Goal: Task Accomplishment & Management: Complete application form

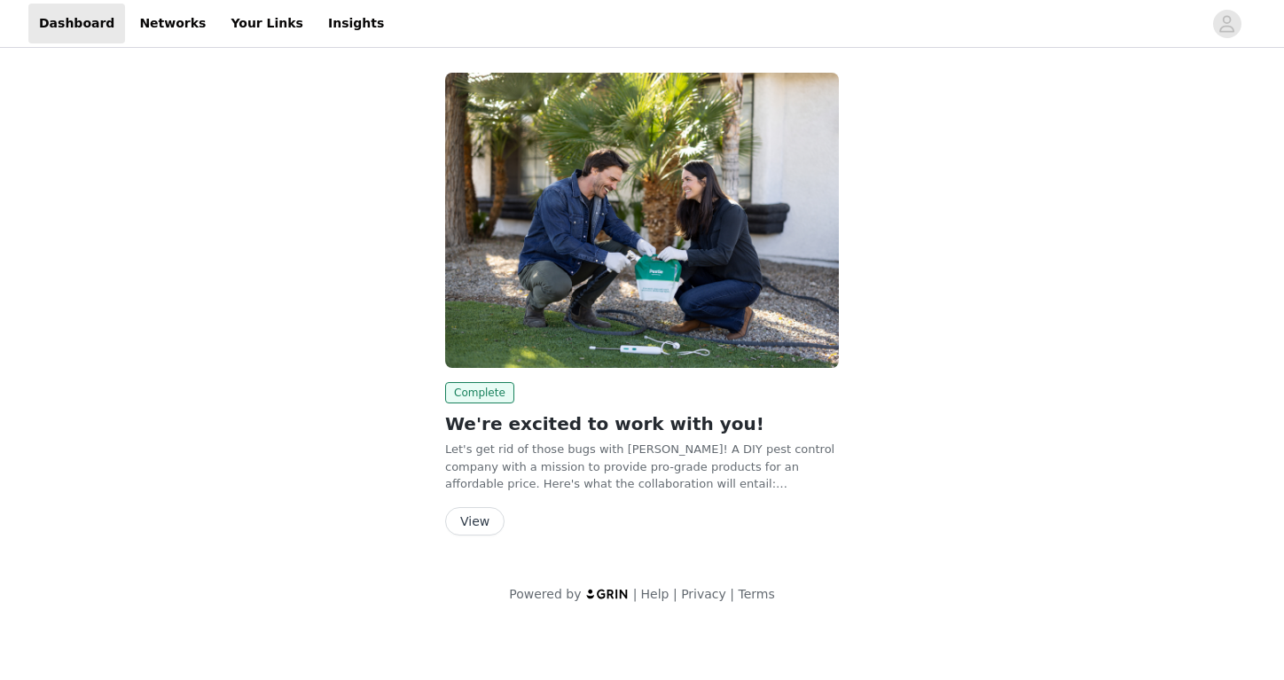
click at [486, 515] on button "View" at bounding box center [474, 521] width 59 height 28
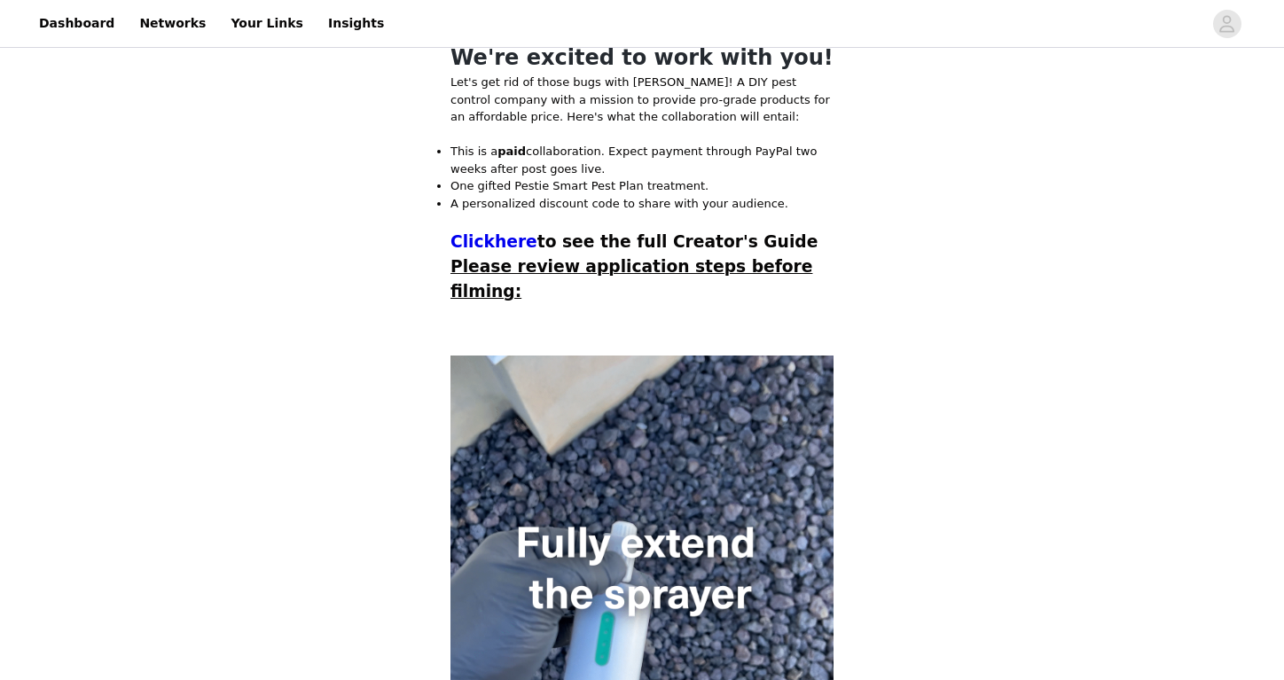
scroll to position [428, 0]
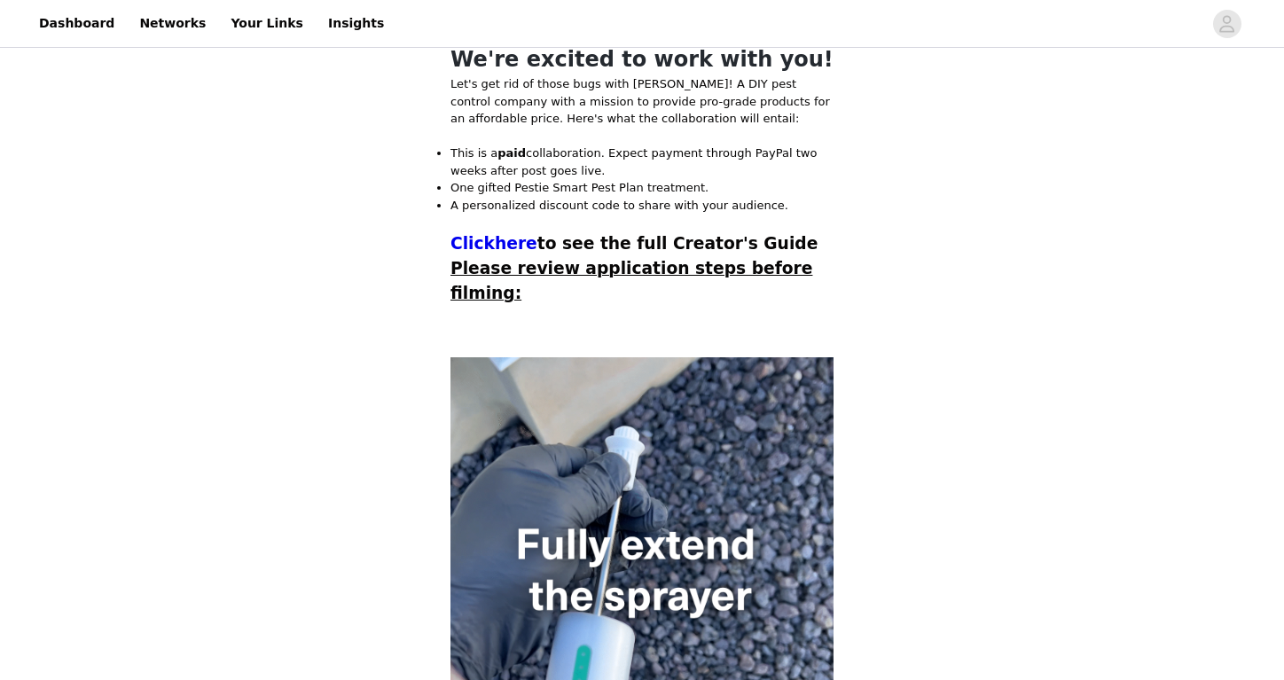
click at [660, 324] on p at bounding box center [642, 315] width 383 height 18
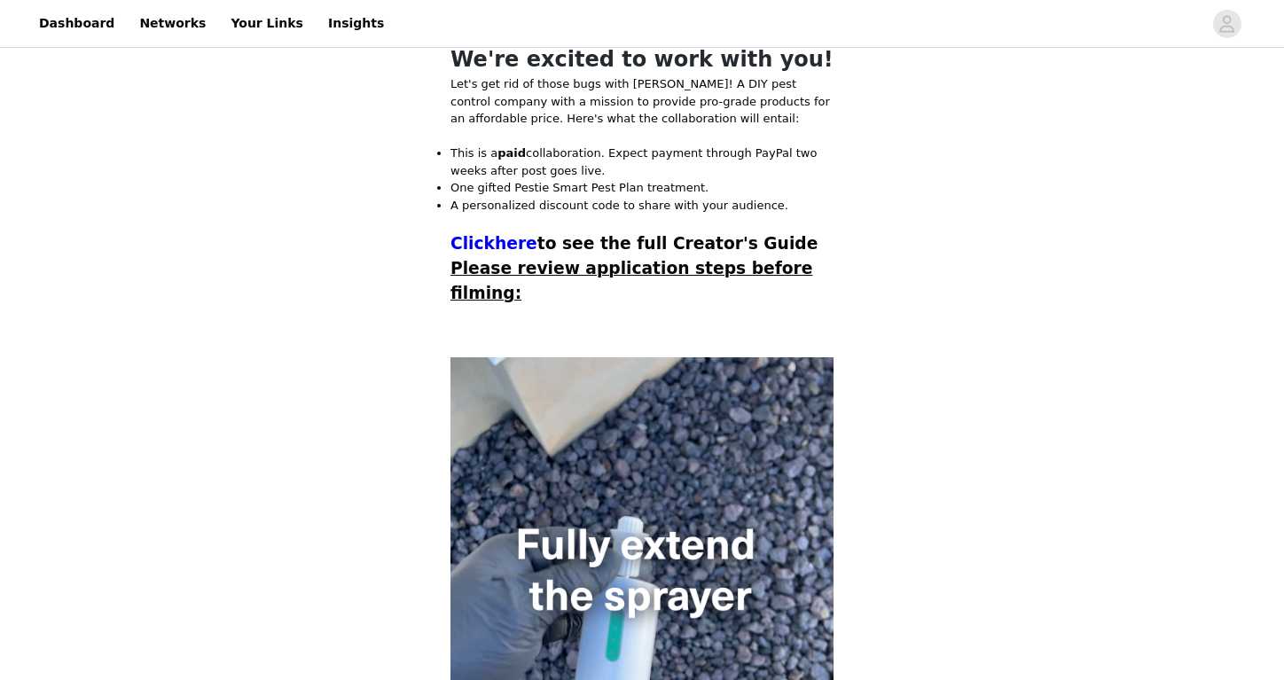
click at [670, 302] on span "Please review application steps before filming:" at bounding box center [632, 280] width 362 height 43
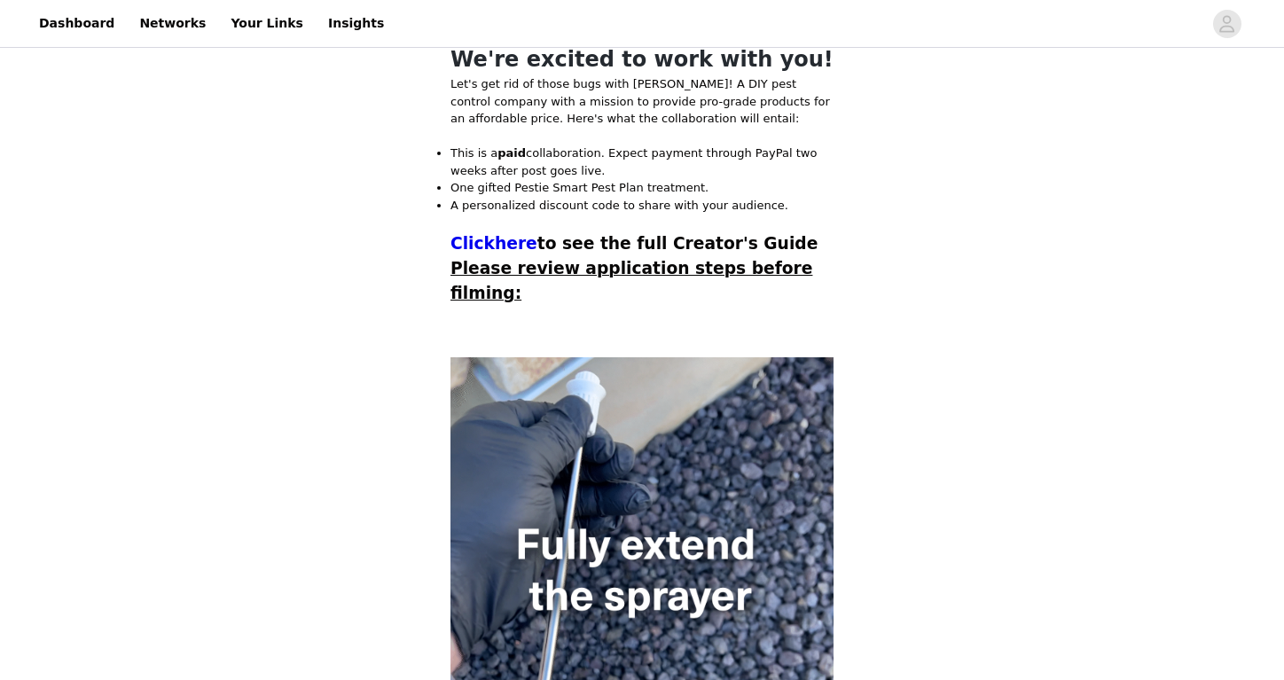
click at [670, 302] on span "Please review application steps before filming:" at bounding box center [632, 280] width 362 height 43
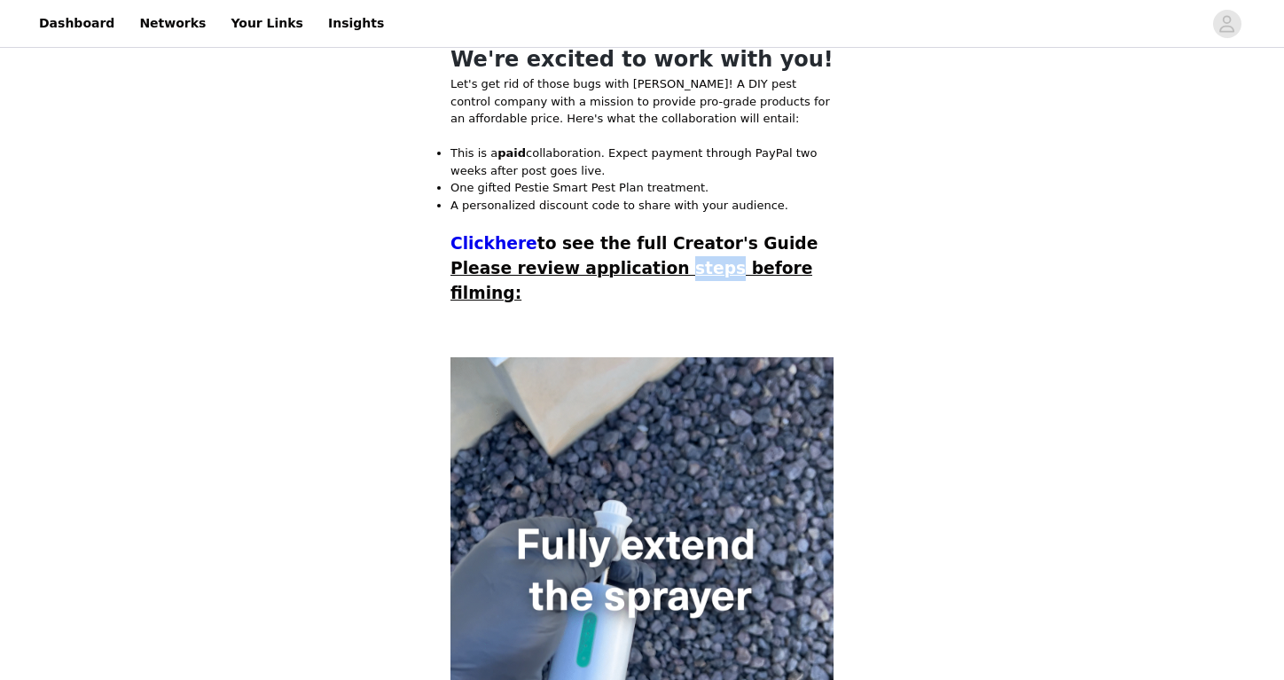
click at [670, 302] on span "Please review application steps before filming:" at bounding box center [632, 280] width 362 height 43
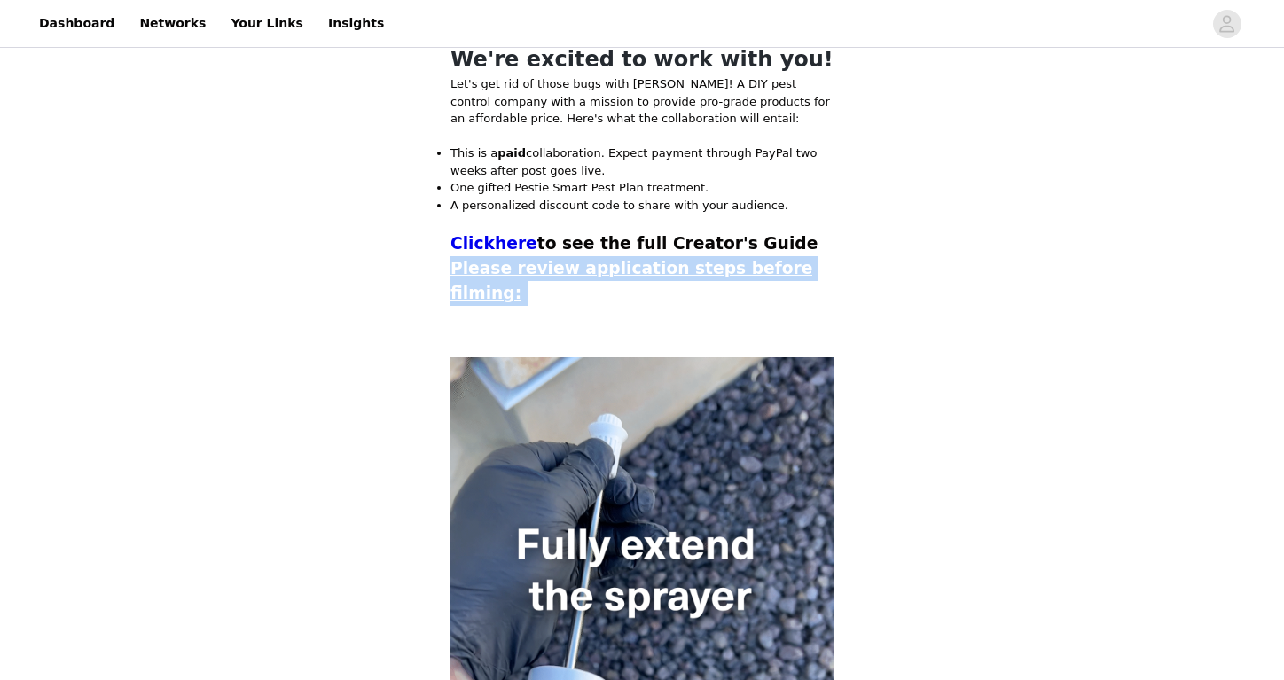
click at [670, 302] on span "Please review application steps before filming:" at bounding box center [632, 280] width 362 height 43
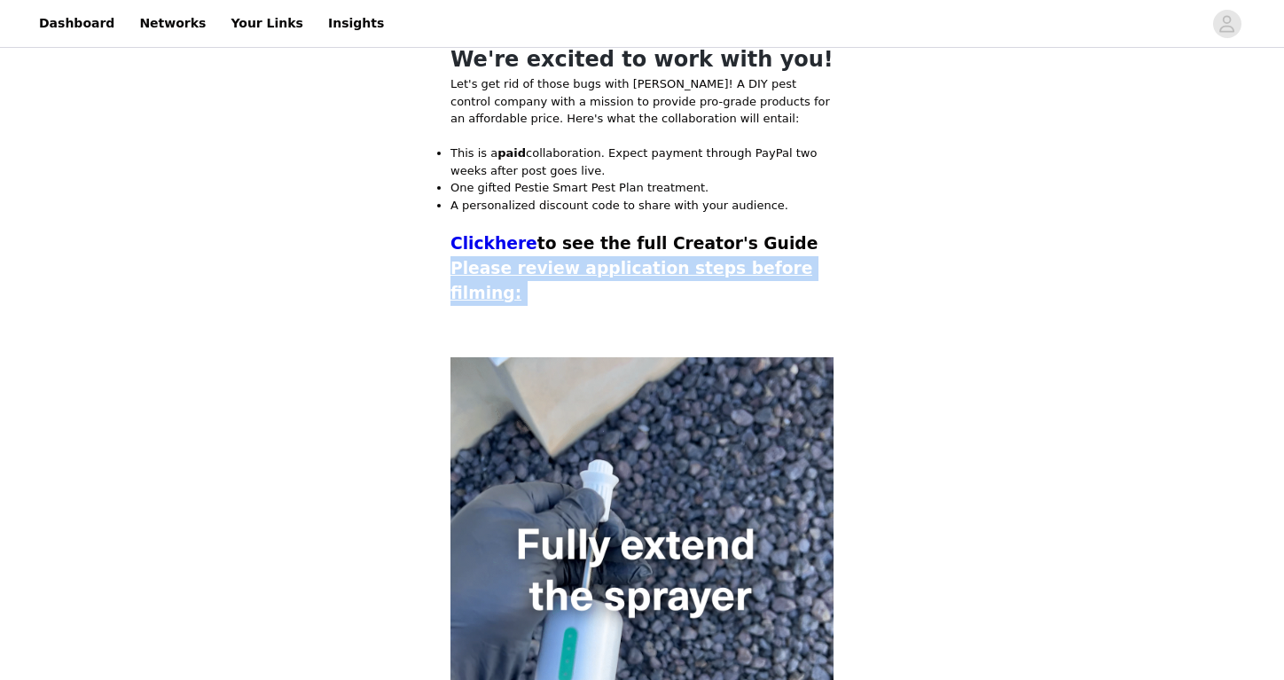
click at [670, 302] on span "Please review application steps before filming:" at bounding box center [632, 280] width 362 height 43
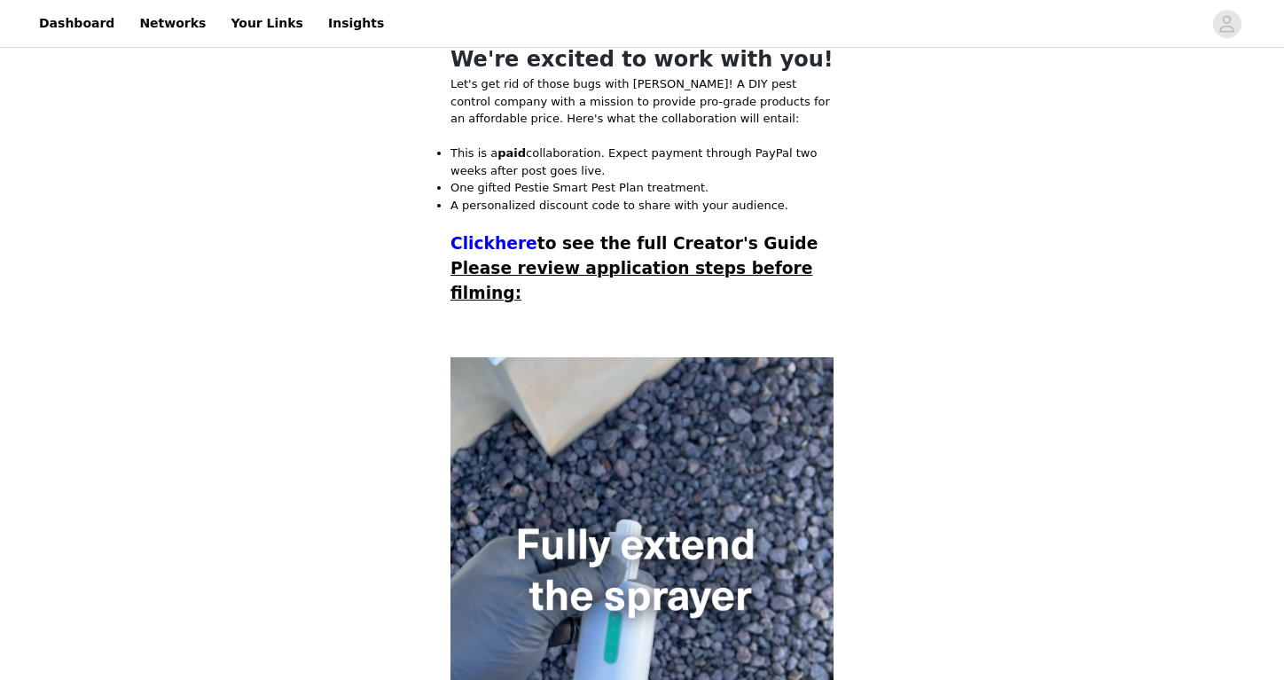
click at [697, 341] on p at bounding box center [642, 332] width 383 height 18
drag, startPoint x: 494, startPoint y: 458, endPoint x: 670, endPoint y: 443, distance: 177.1
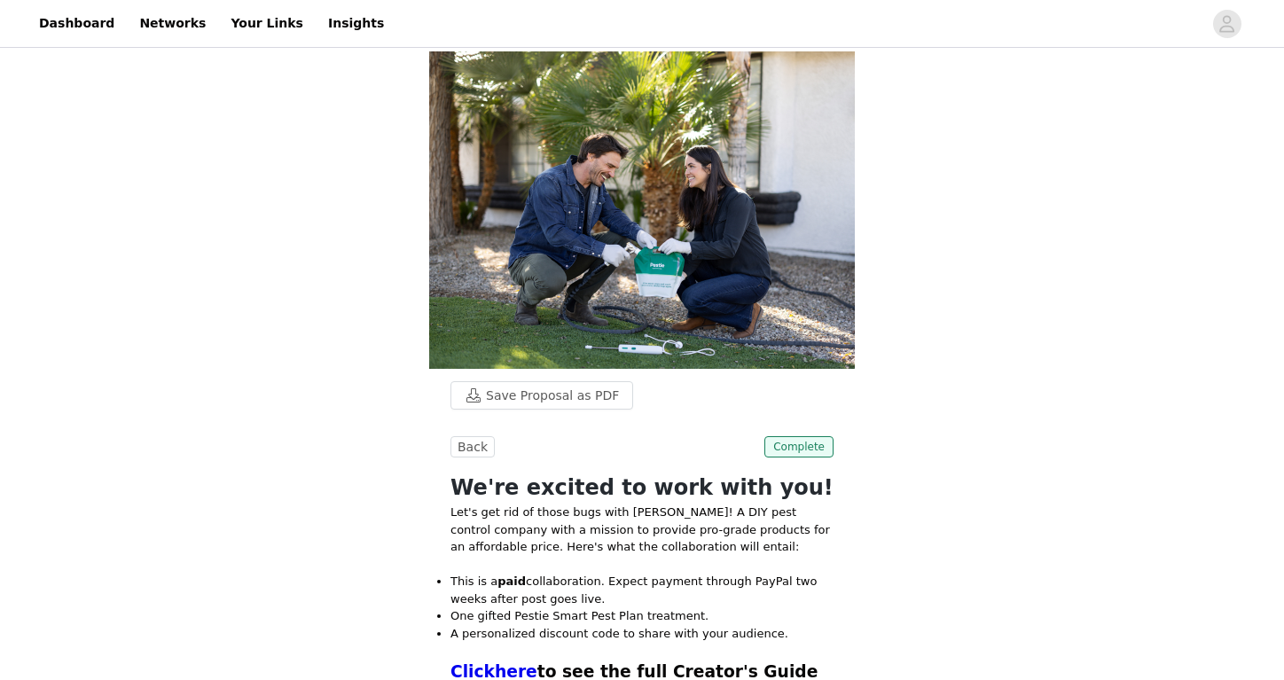
scroll to position [0, 0]
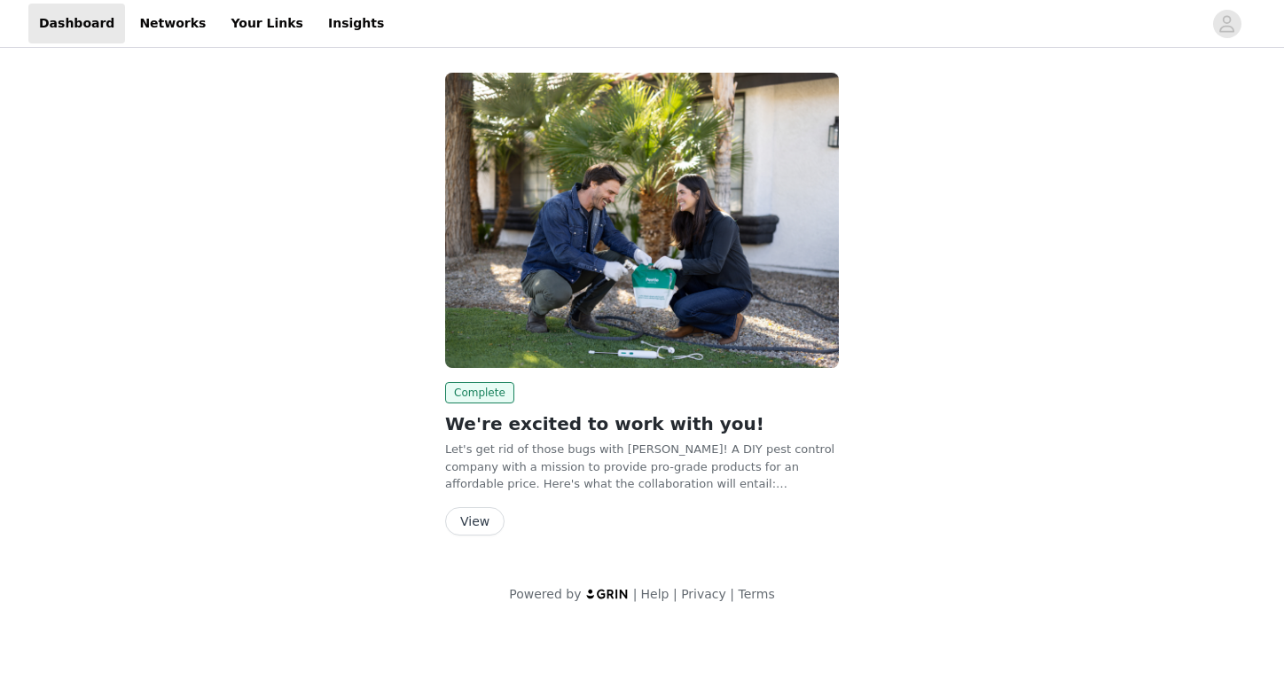
click at [475, 514] on button "View" at bounding box center [474, 521] width 59 height 28
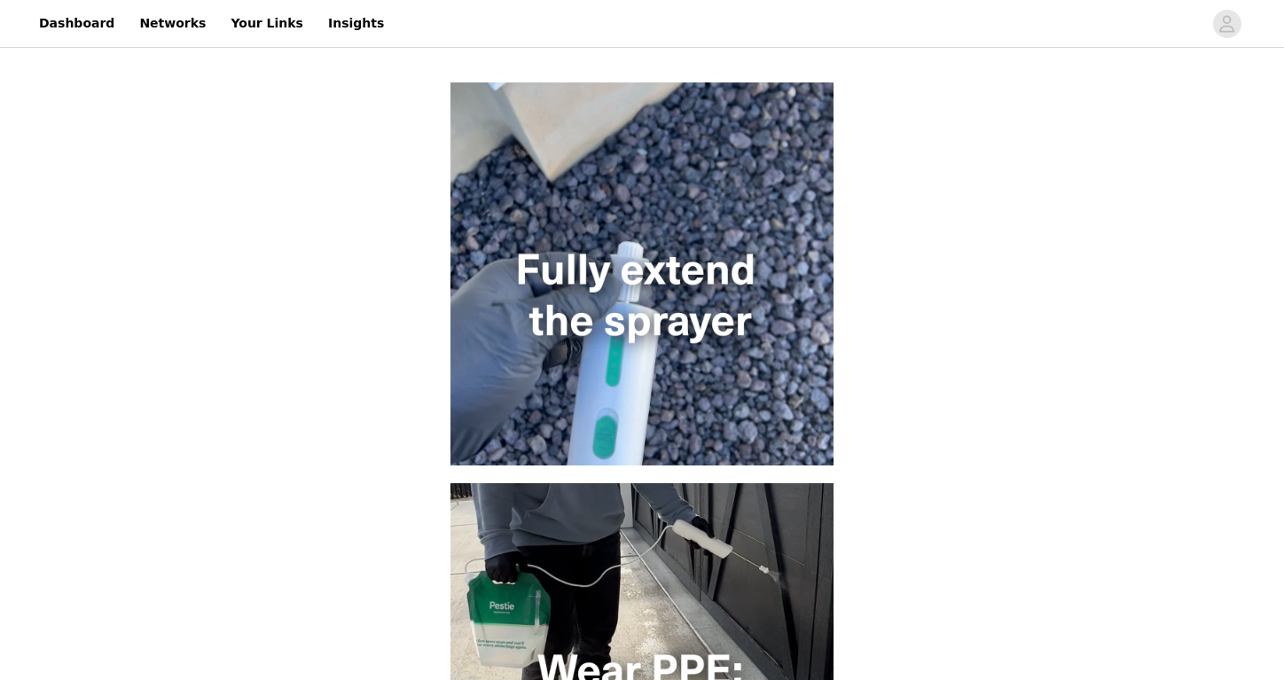
scroll to position [356, 0]
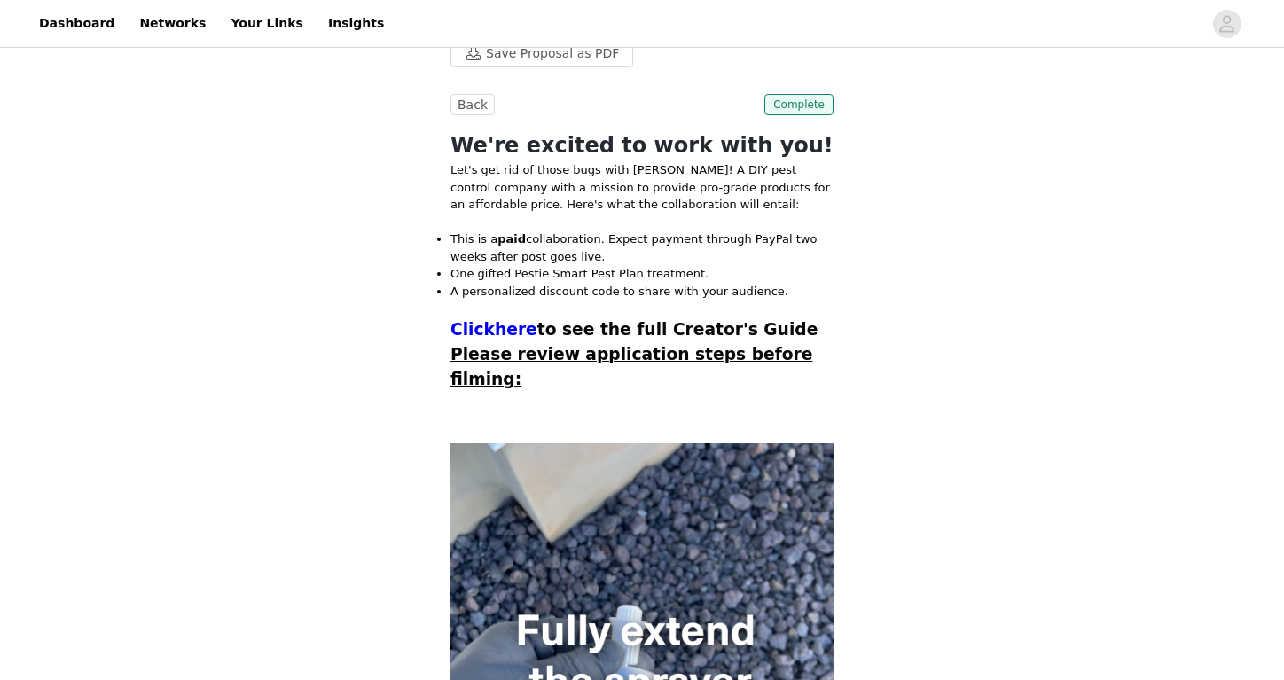
click at [655, 351] on span "Please review application steps before filming:" at bounding box center [632, 366] width 362 height 43
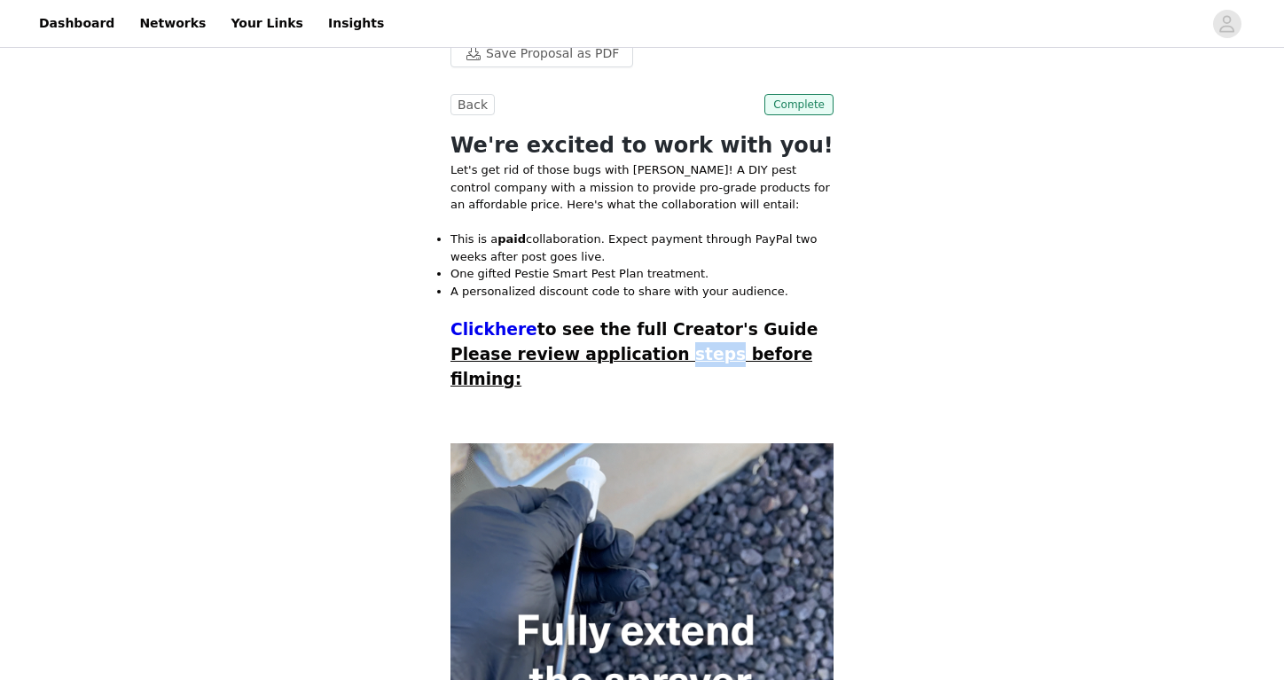
click at [655, 351] on span "Please review application steps before filming:" at bounding box center [632, 366] width 362 height 43
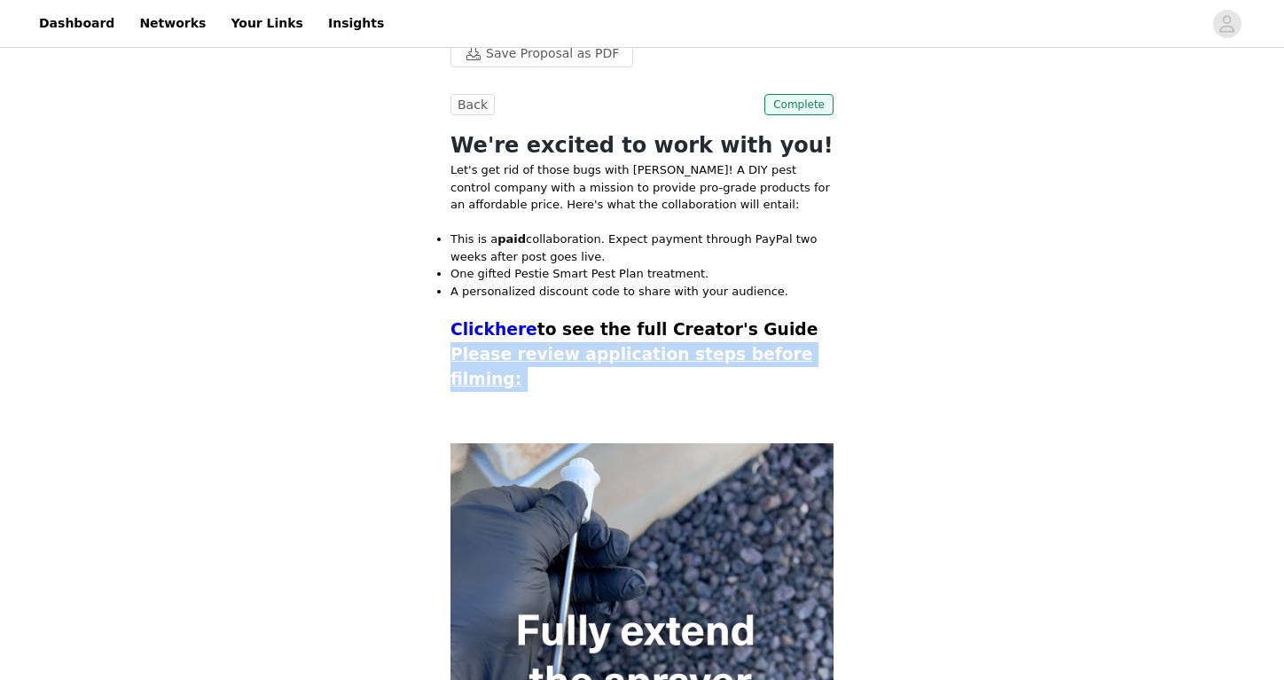
click at [655, 351] on span "Please review application steps before filming:" at bounding box center [632, 366] width 362 height 43
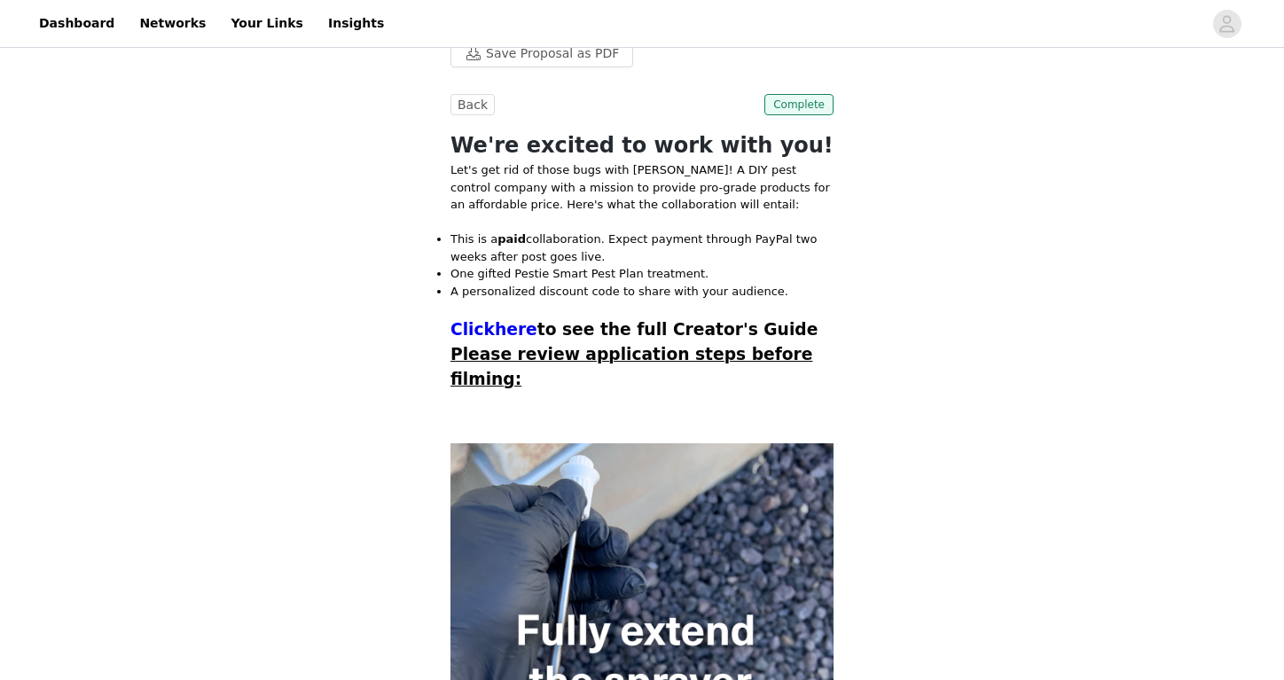
click at [607, 409] on p at bounding box center [642, 418] width 383 height 18
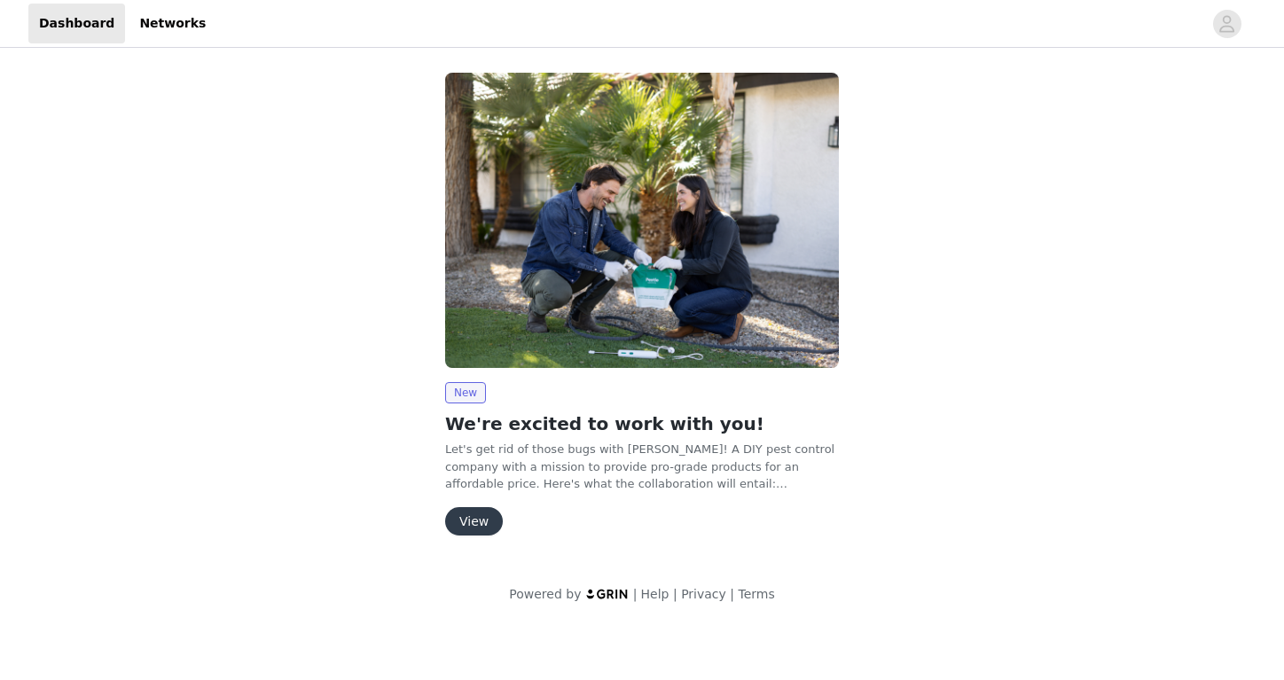
click at [450, 521] on button "View" at bounding box center [474, 521] width 58 height 28
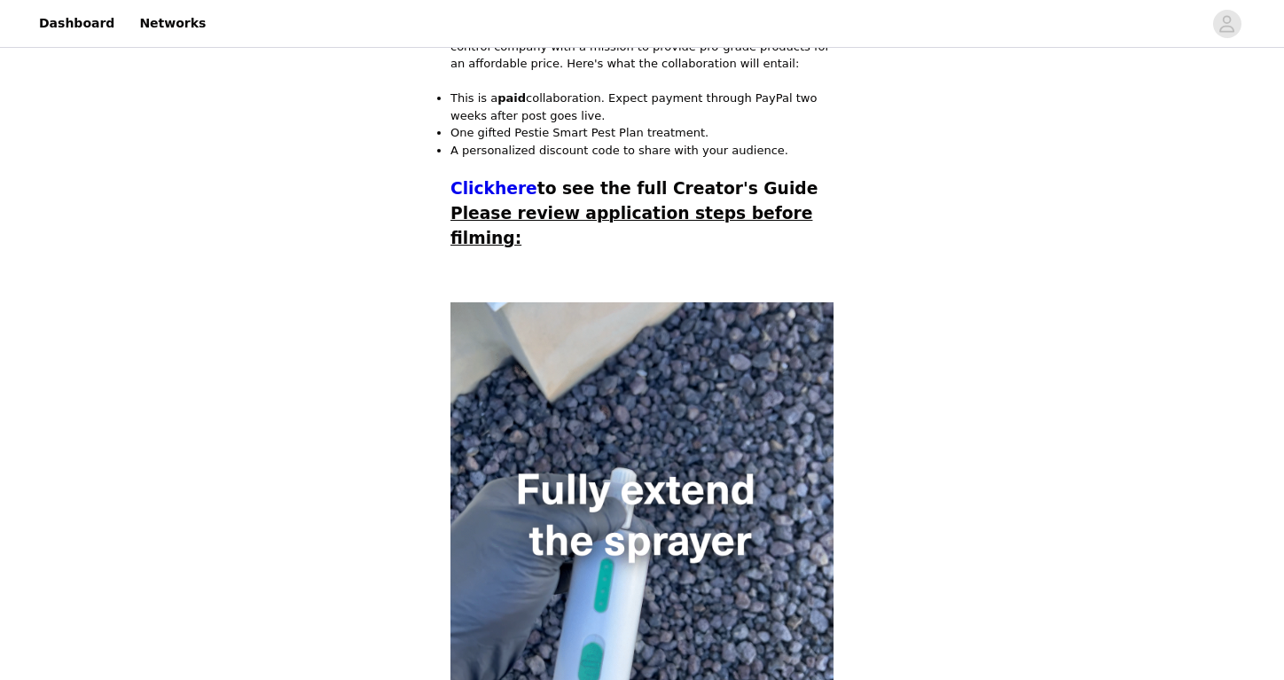
scroll to position [498, 0]
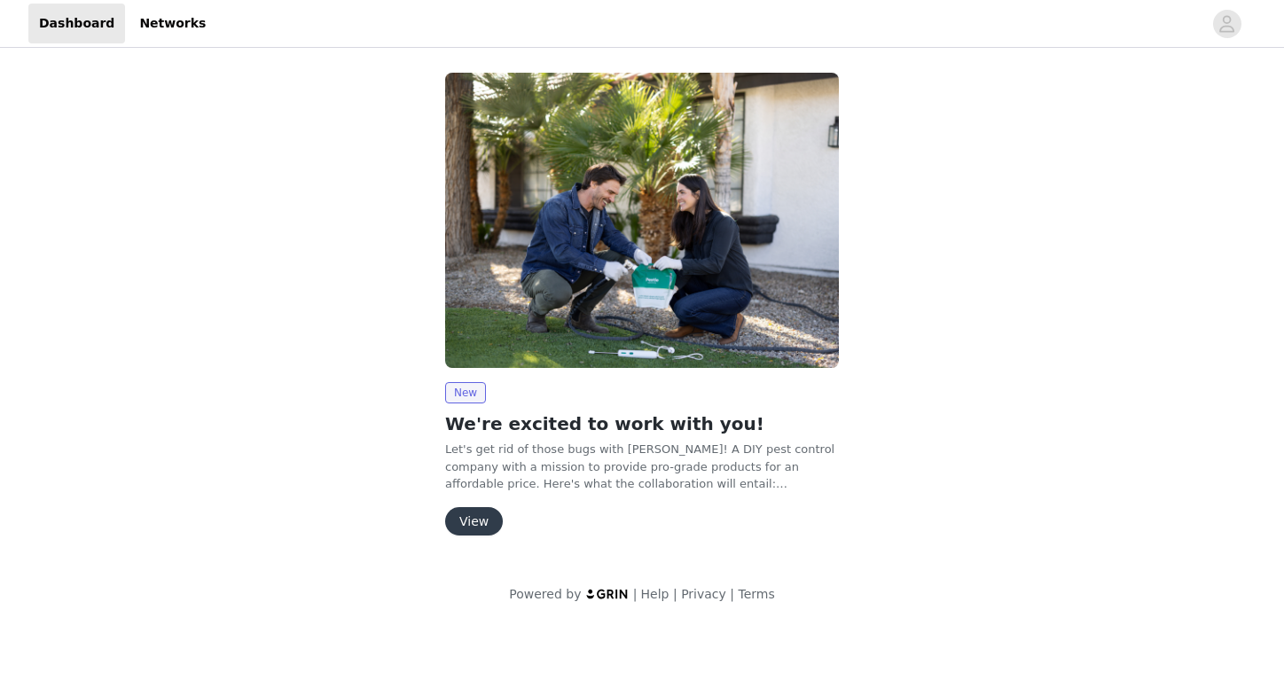
click at [478, 515] on button "View" at bounding box center [474, 521] width 58 height 28
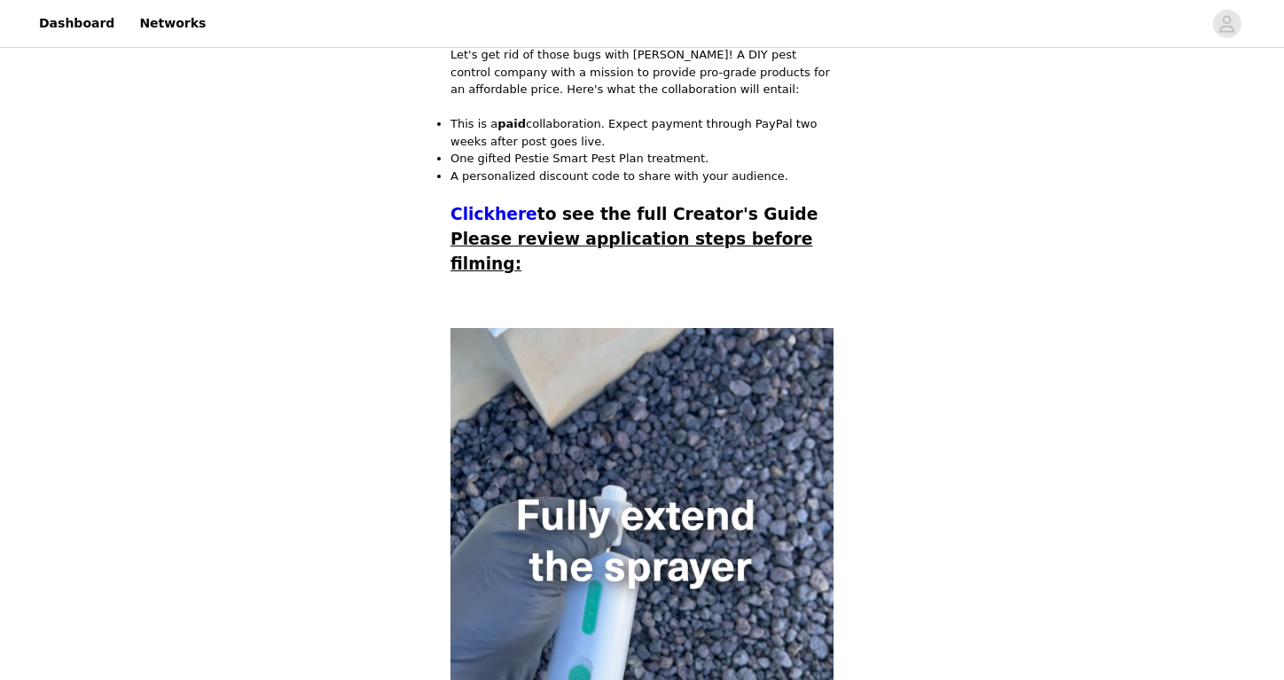
scroll to position [472, 0]
